Goal: Task Accomplishment & Management: Manage account settings

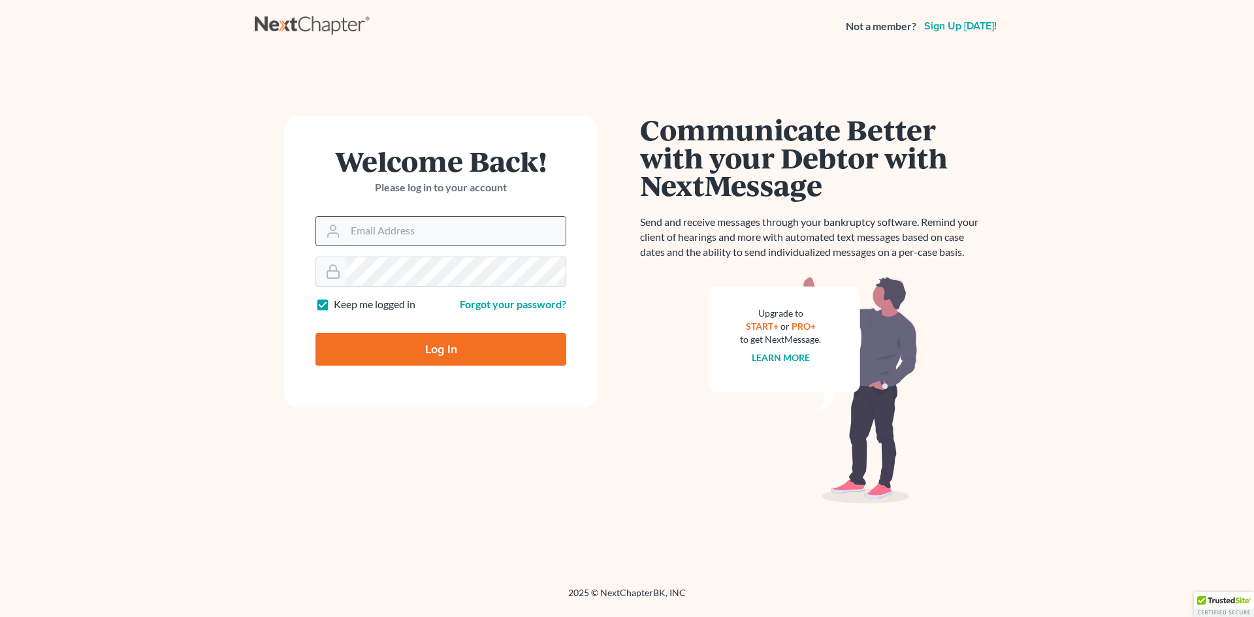
click at [381, 231] on input "Email Address" at bounding box center [456, 231] width 220 height 29
type input "[EMAIL_ADDRESS][DOMAIN_NAME]"
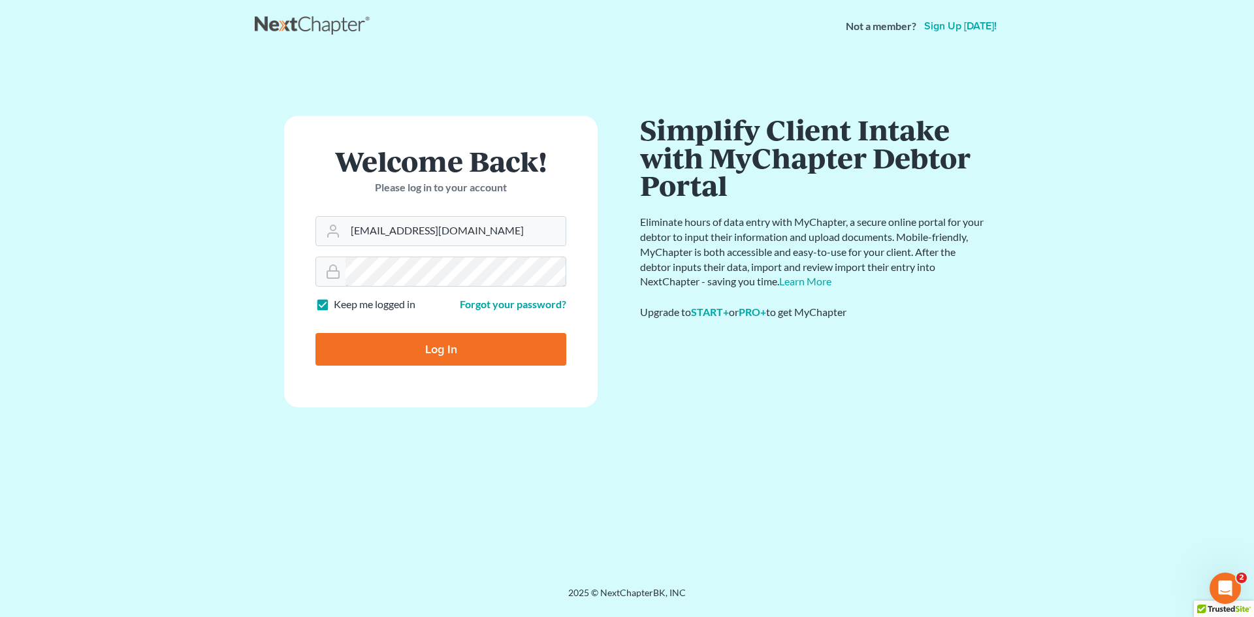
click at [316, 333] on input "Log In" at bounding box center [441, 349] width 251 height 33
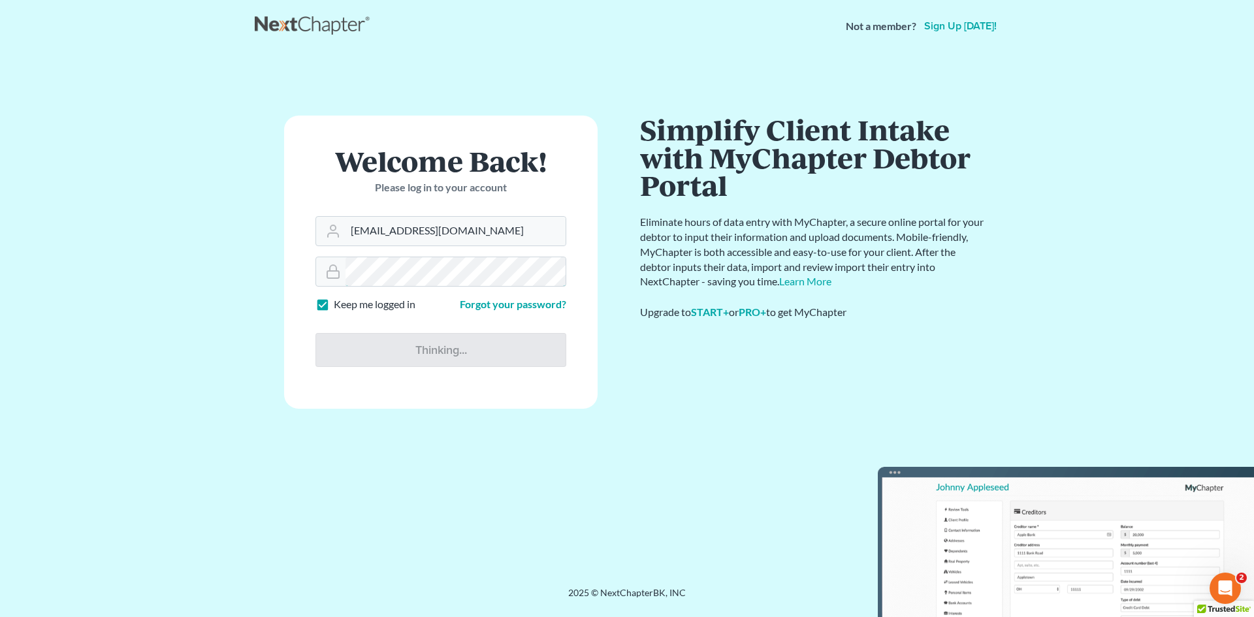
type input "Thinking..."
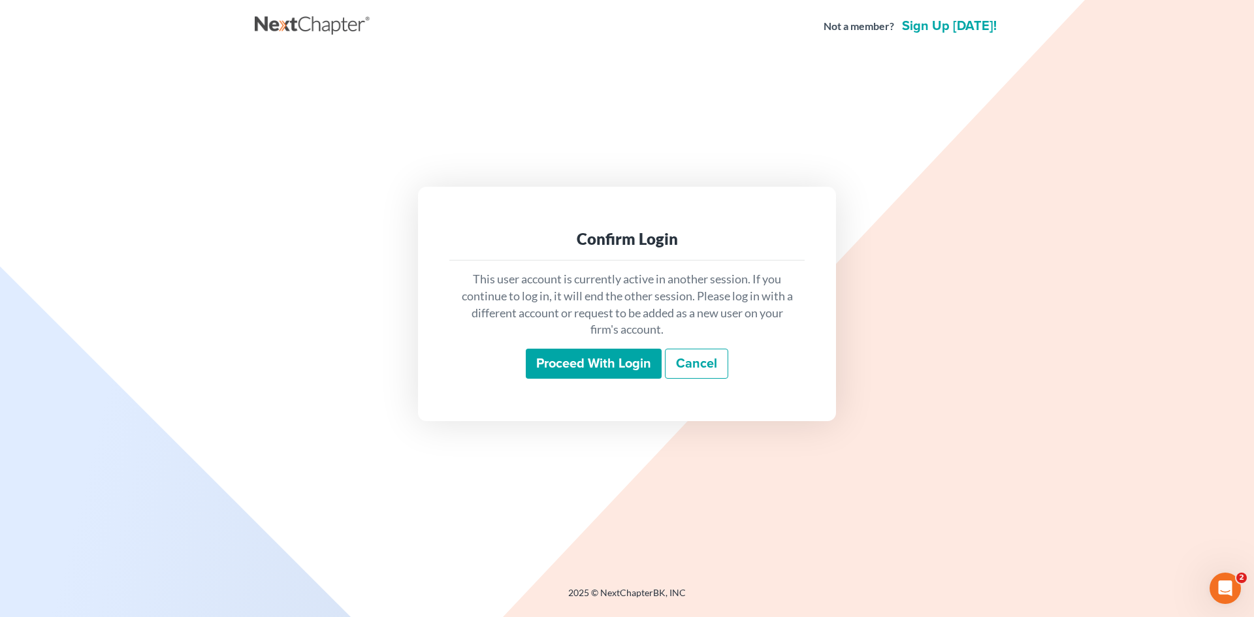
click at [634, 364] on input "Proceed with login" at bounding box center [594, 364] width 136 height 30
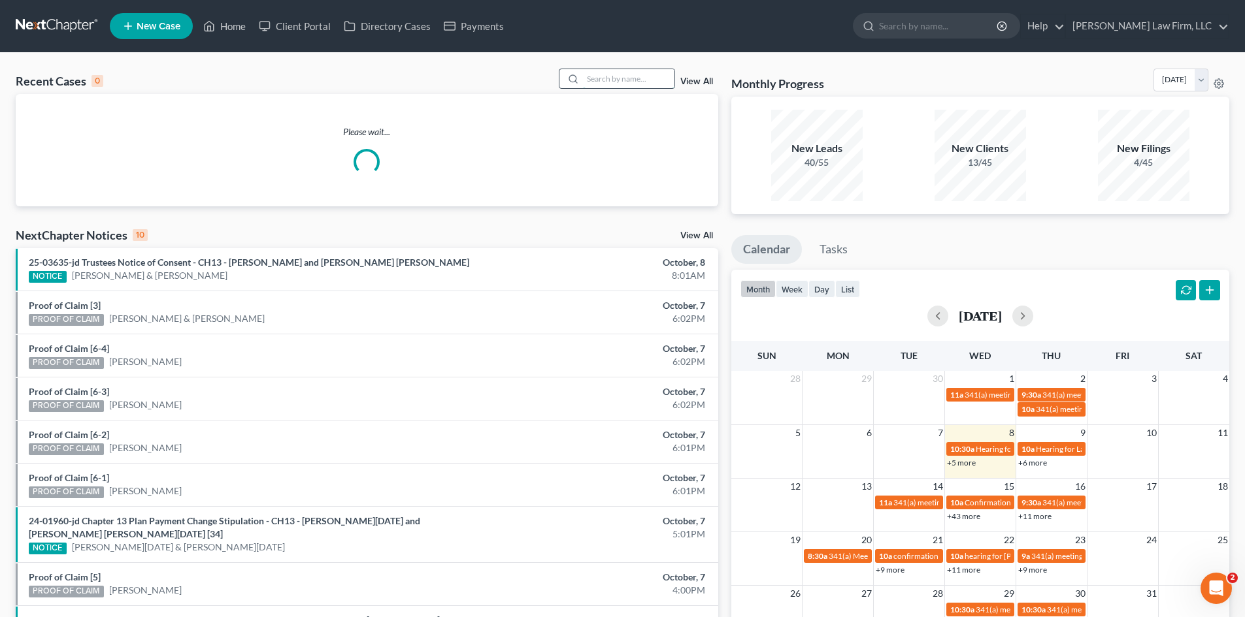
click at [614, 71] on input "search" at bounding box center [628, 78] width 91 height 19
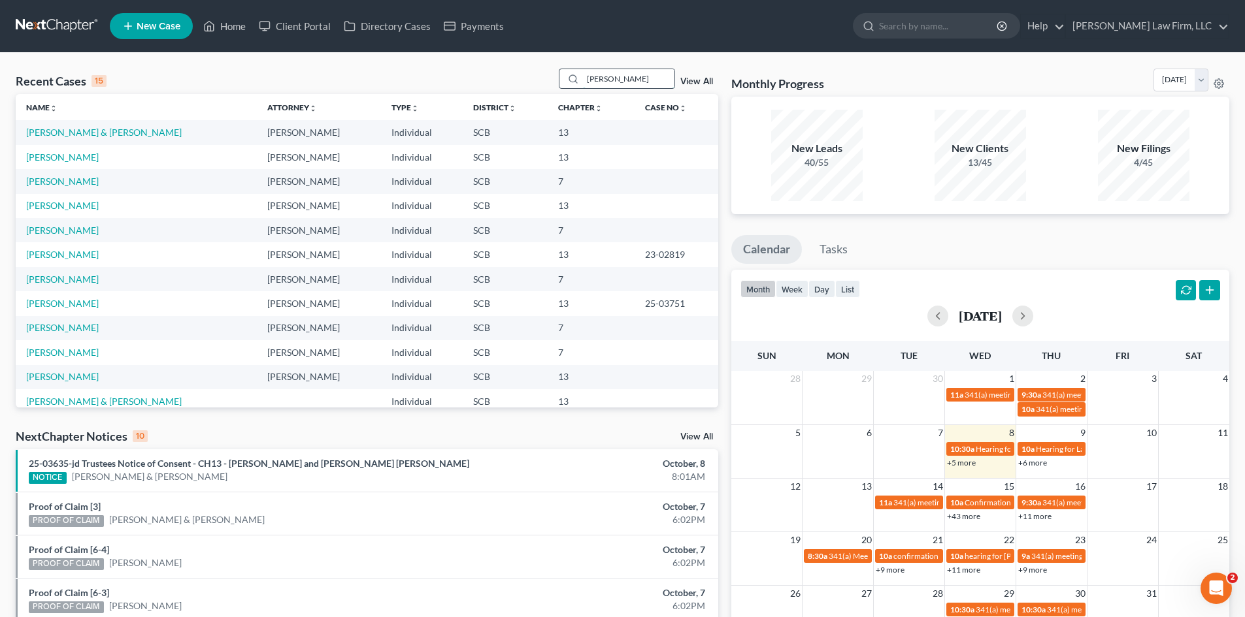
type input "[PERSON_NAME]"
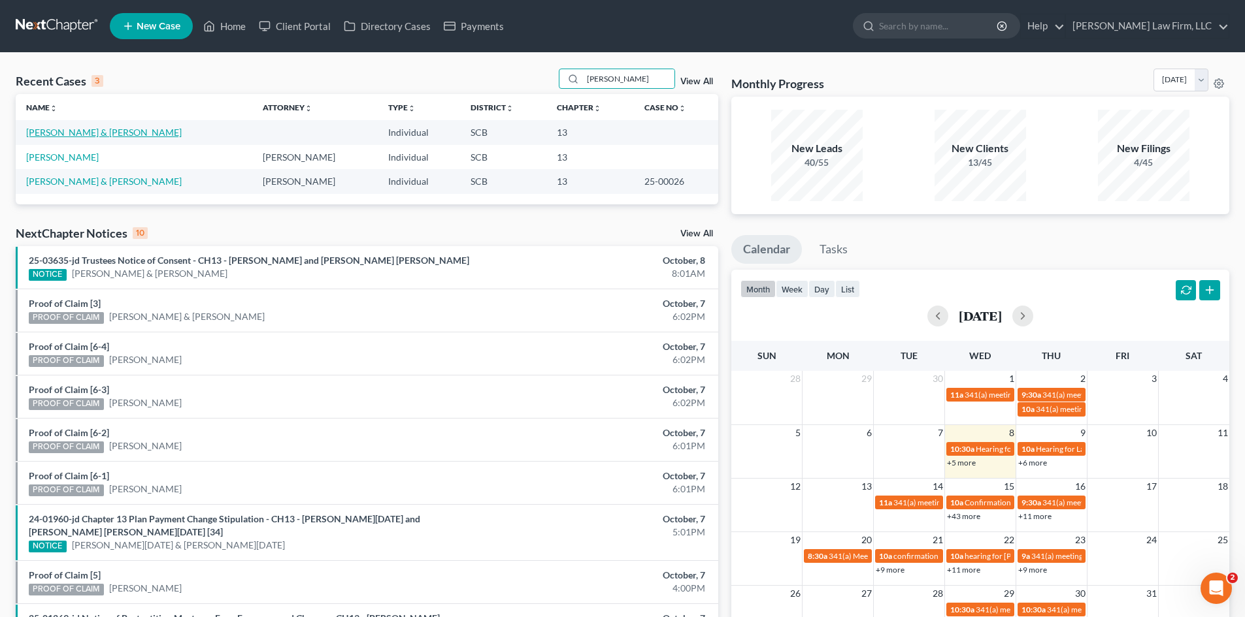
click at [116, 136] on link "[PERSON_NAME] & [PERSON_NAME]" at bounding box center [103, 132] width 155 height 11
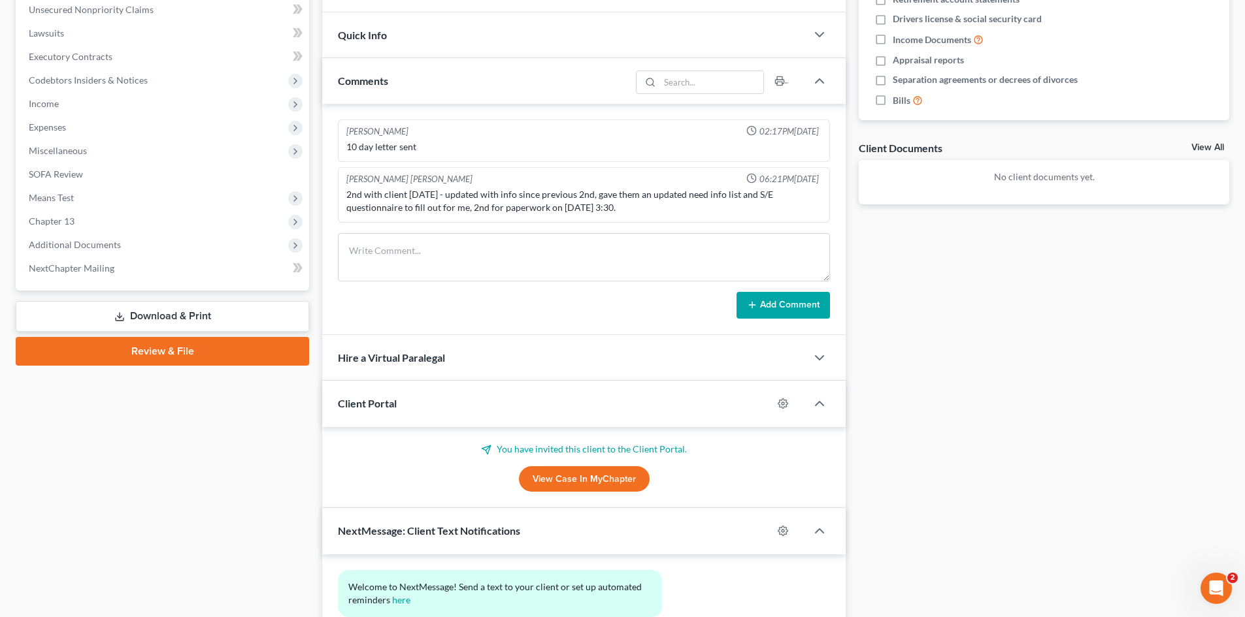
scroll to position [326, 0]
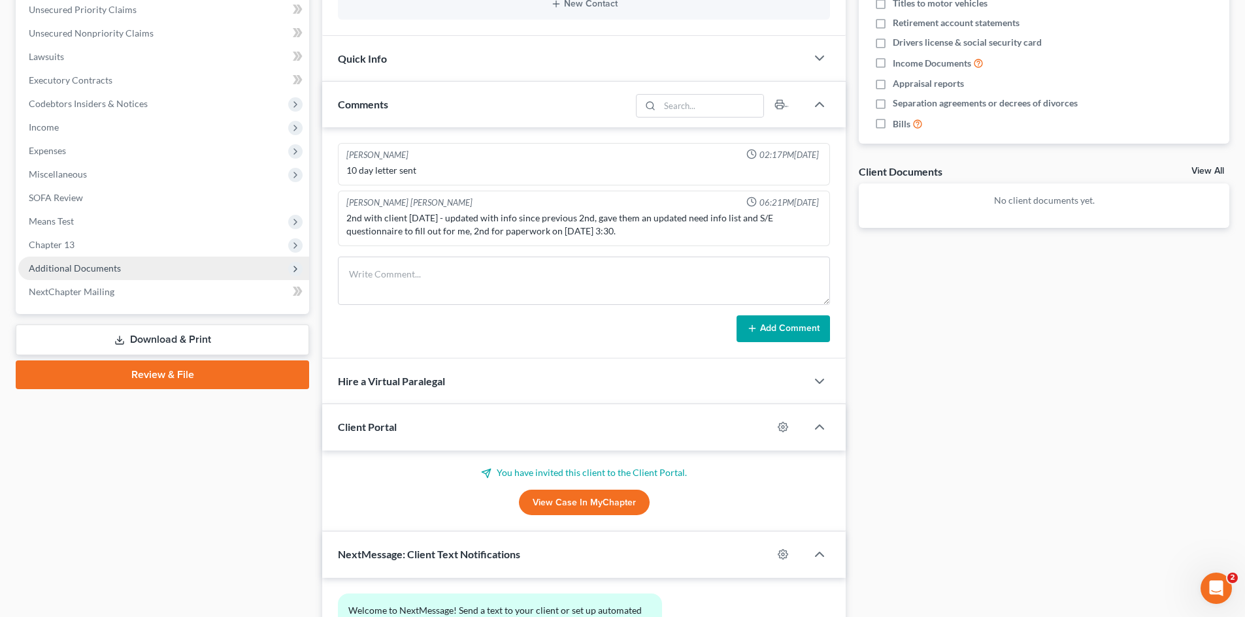
click at [82, 273] on span "Additional Documents" at bounding box center [75, 268] width 92 height 11
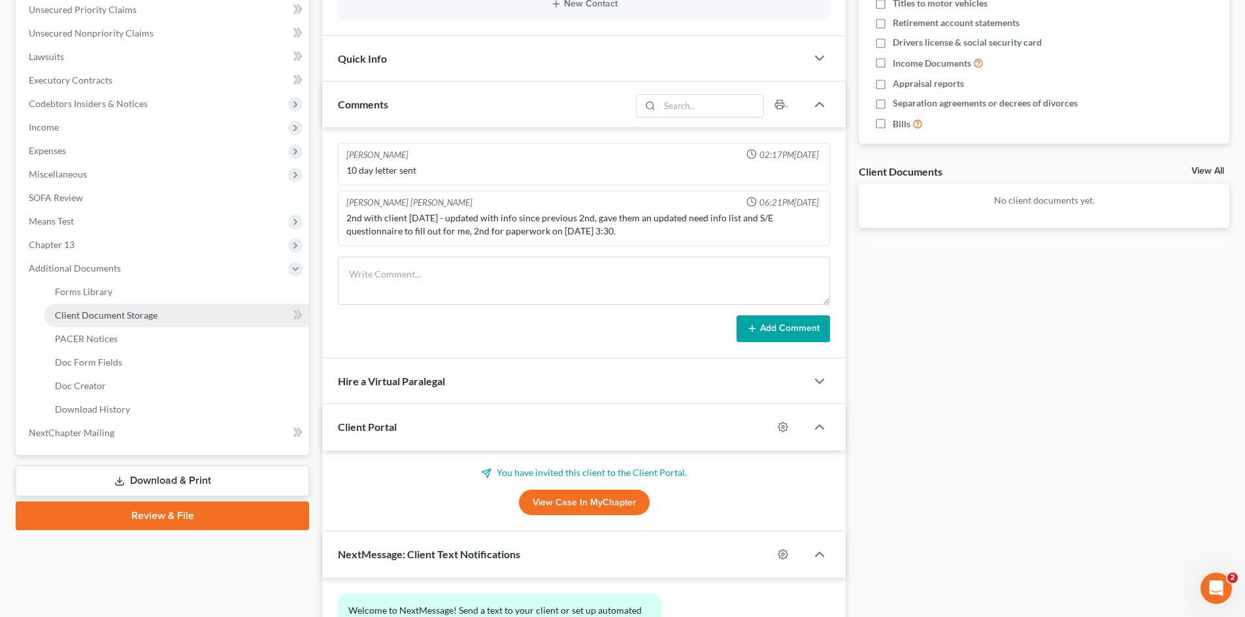
click at [80, 319] on span "Client Document Storage" at bounding box center [106, 315] width 103 height 11
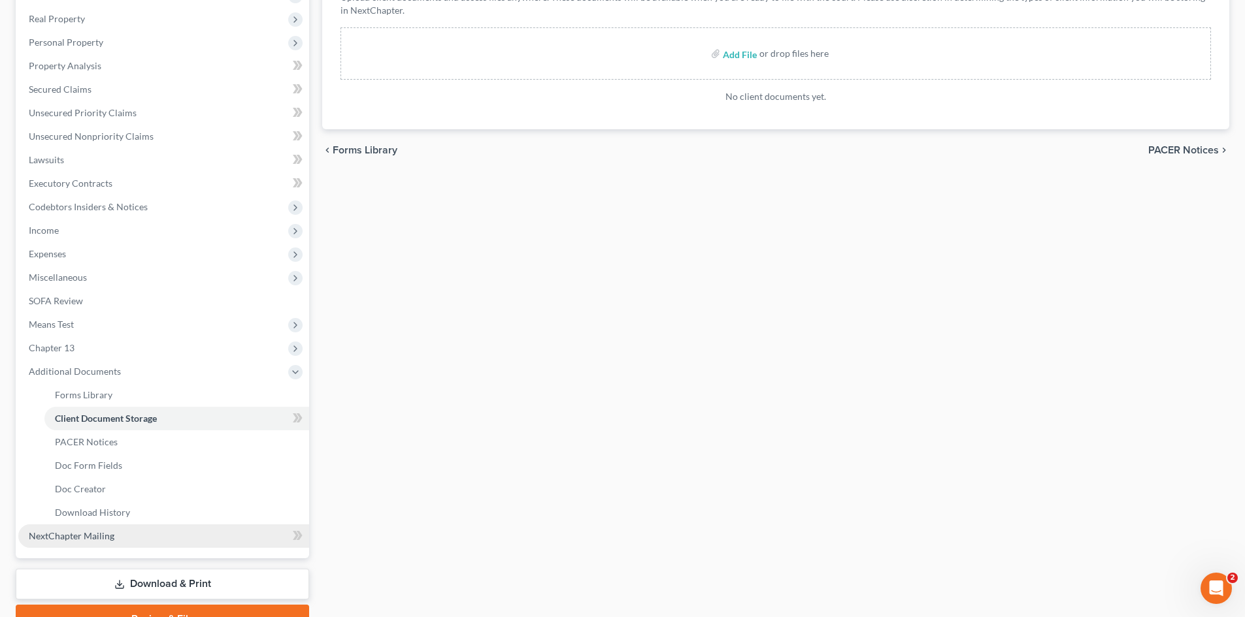
scroll to position [261, 0]
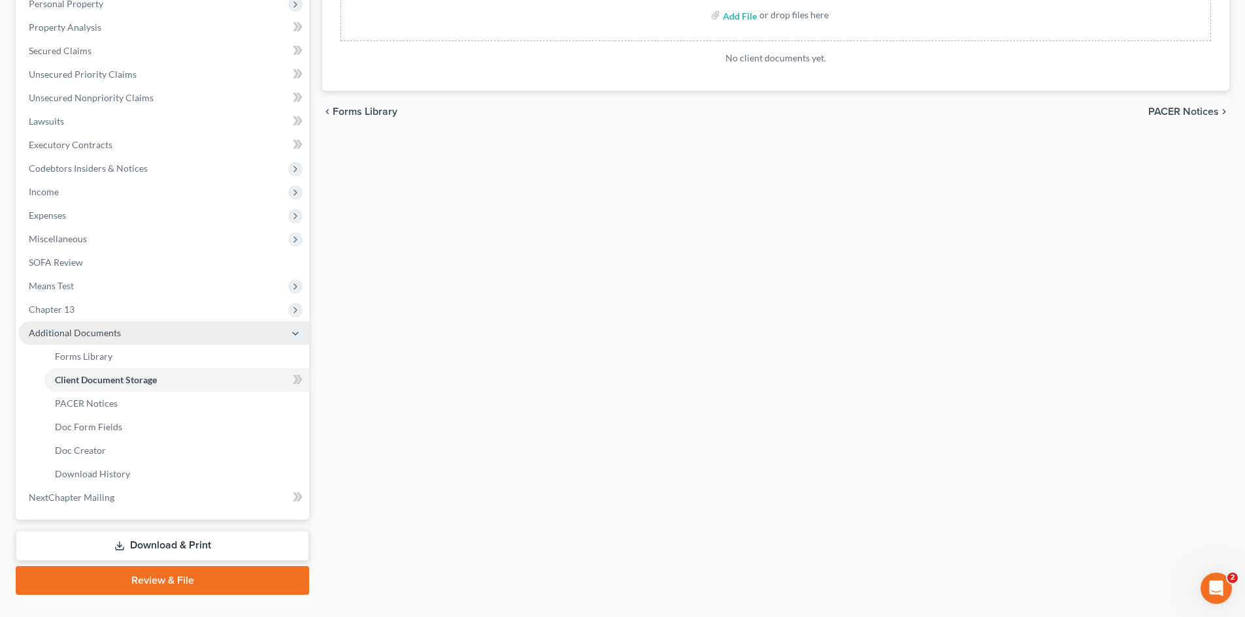
click at [105, 338] on span "Additional Documents" at bounding box center [75, 332] width 92 height 11
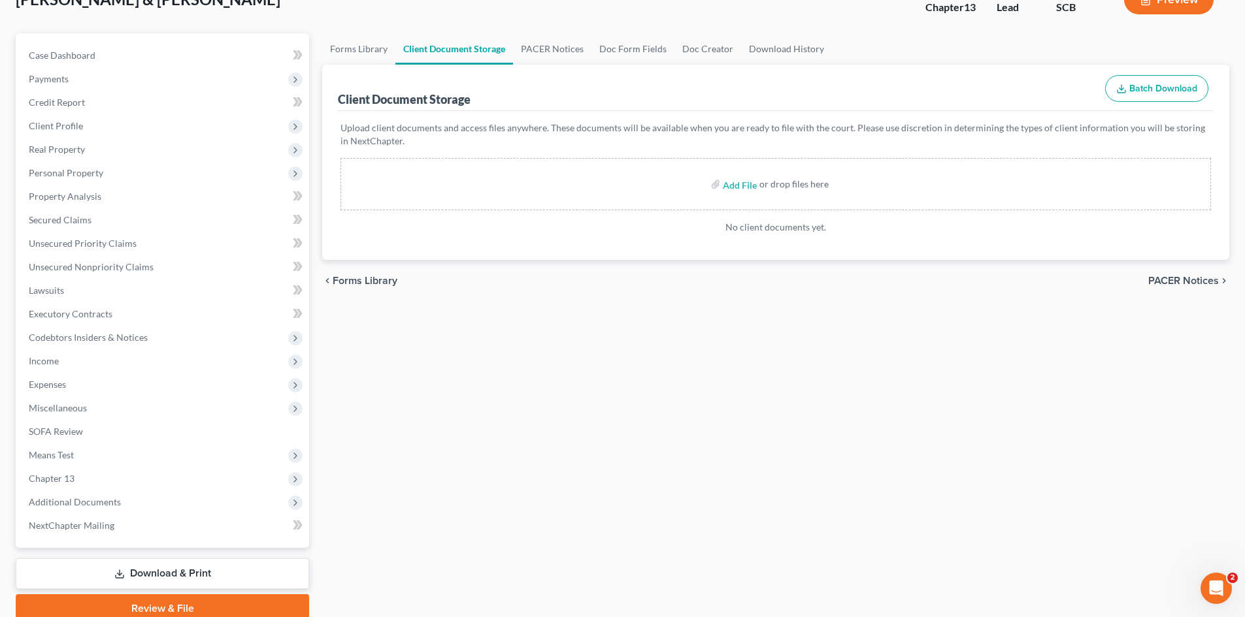
scroll to position [17, 0]
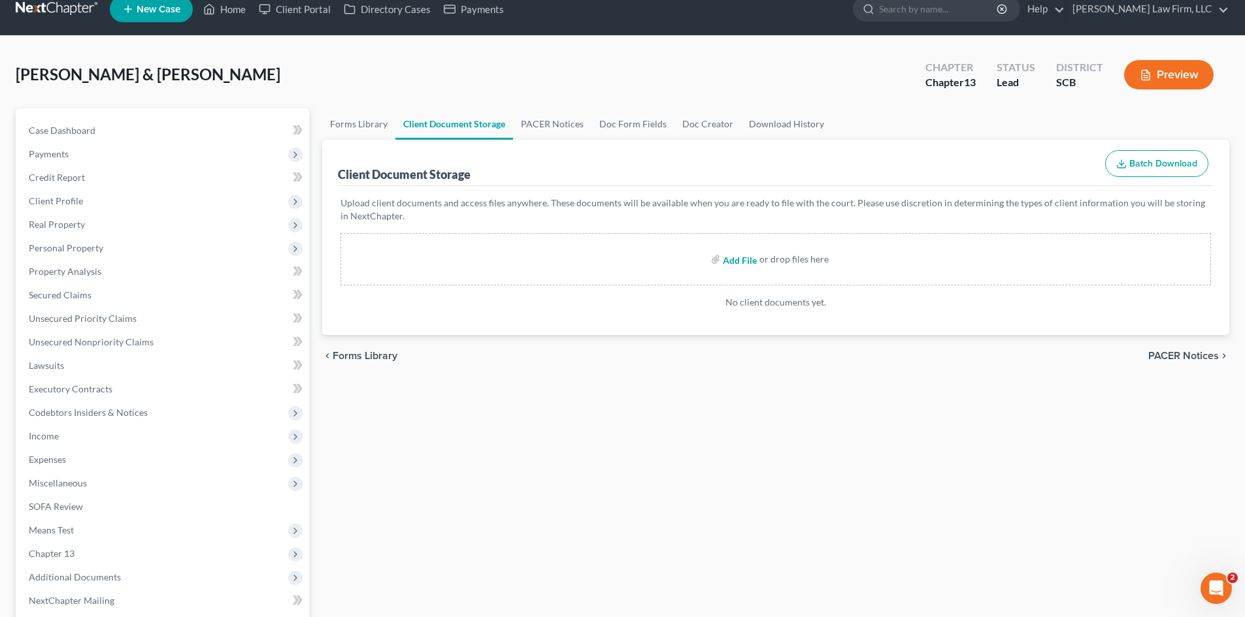
click at [736, 259] on input "file" at bounding box center [738, 260] width 31 height 24
type input "C:\fakepath\[PERSON_NAME] Department of Veterans Affairs.pdf"
